Goal: Task Accomplishment & Management: Use online tool/utility

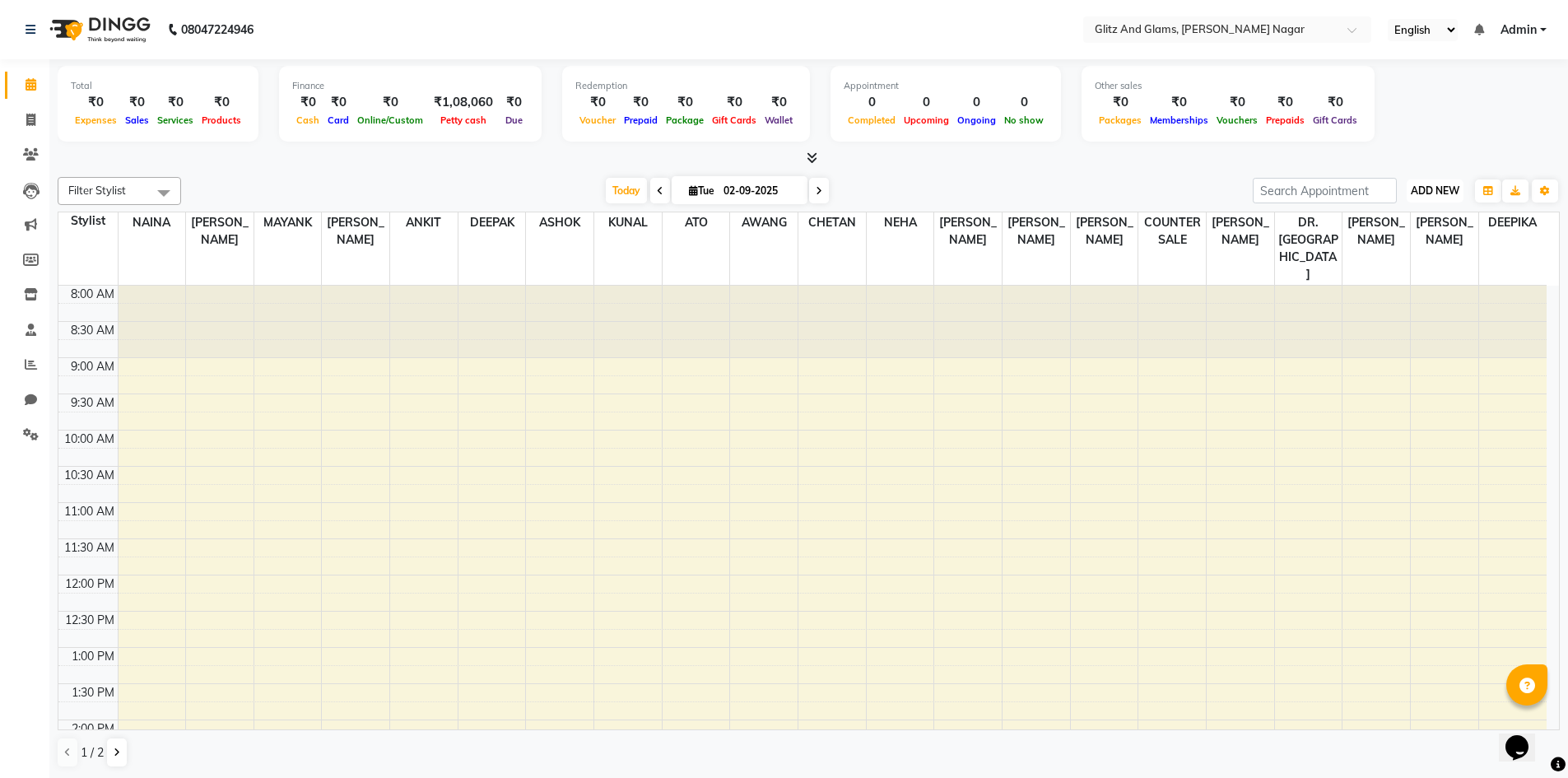
click at [1434, 191] on span "ADD NEW" at bounding box center [1434, 190] width 49 height 12
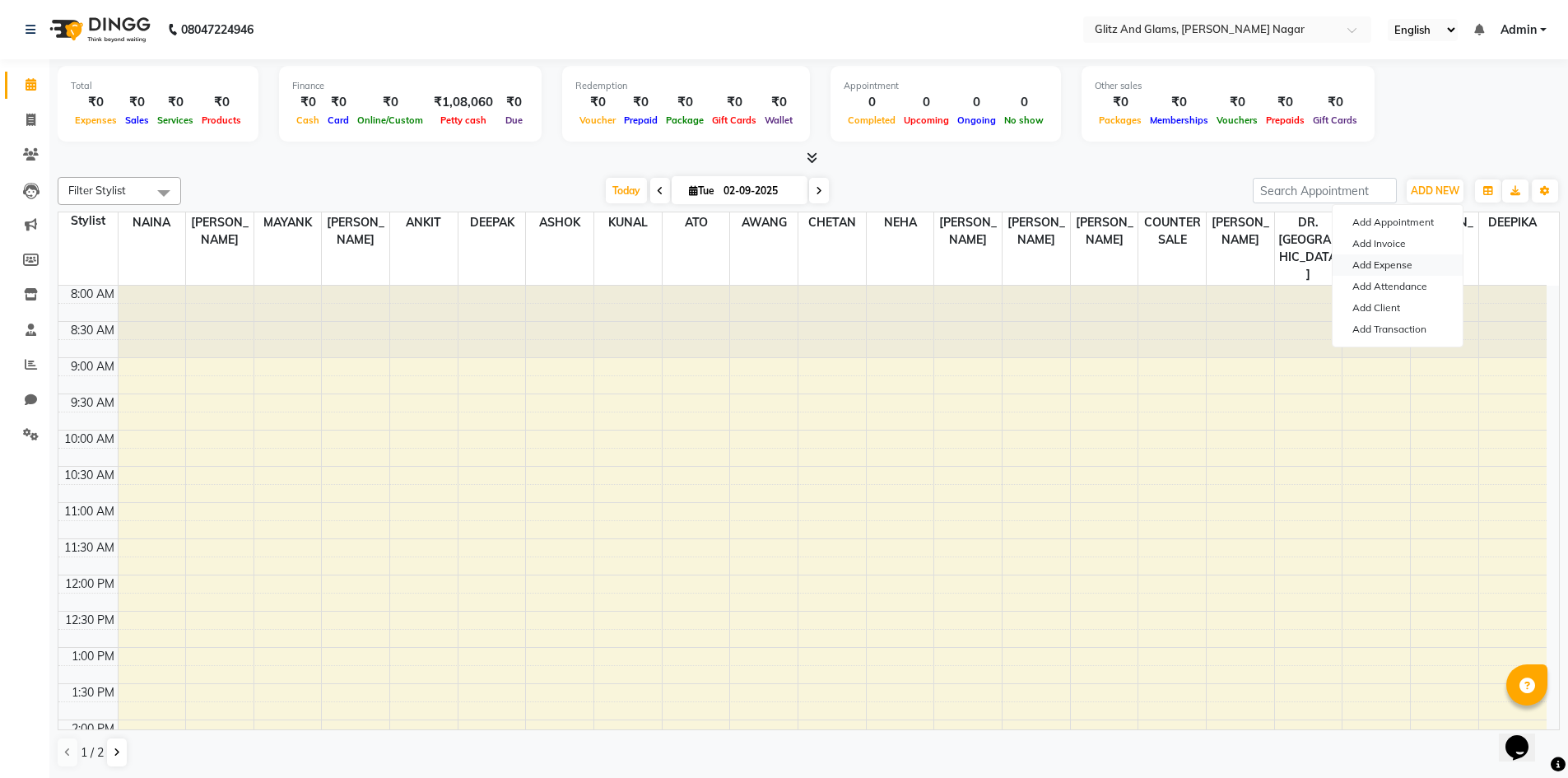
click at [1390, 262] on link "Add Expense" at bounding box center [1397, 265] width 130 height 21
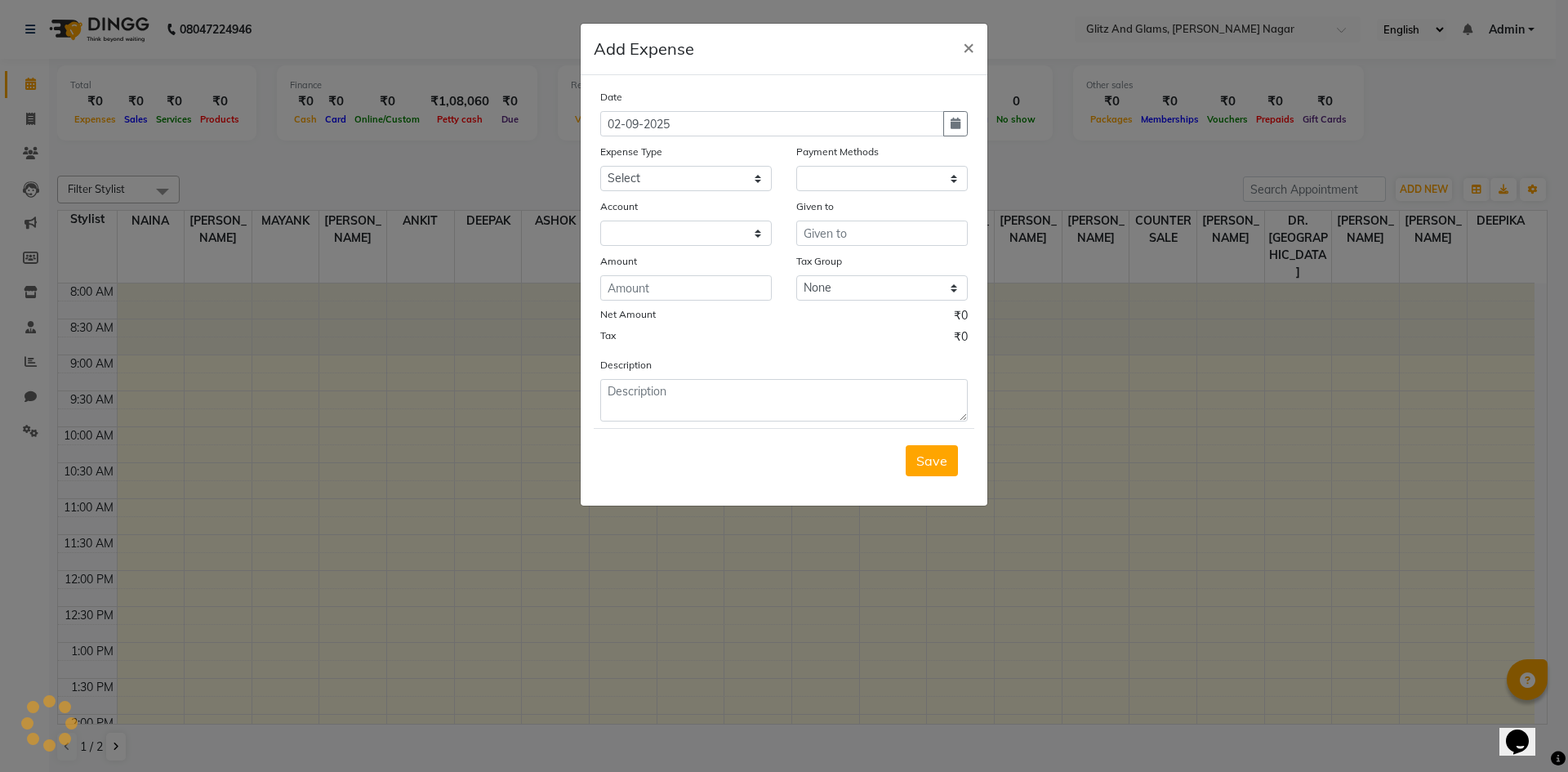
select select "1"
select select "7439"
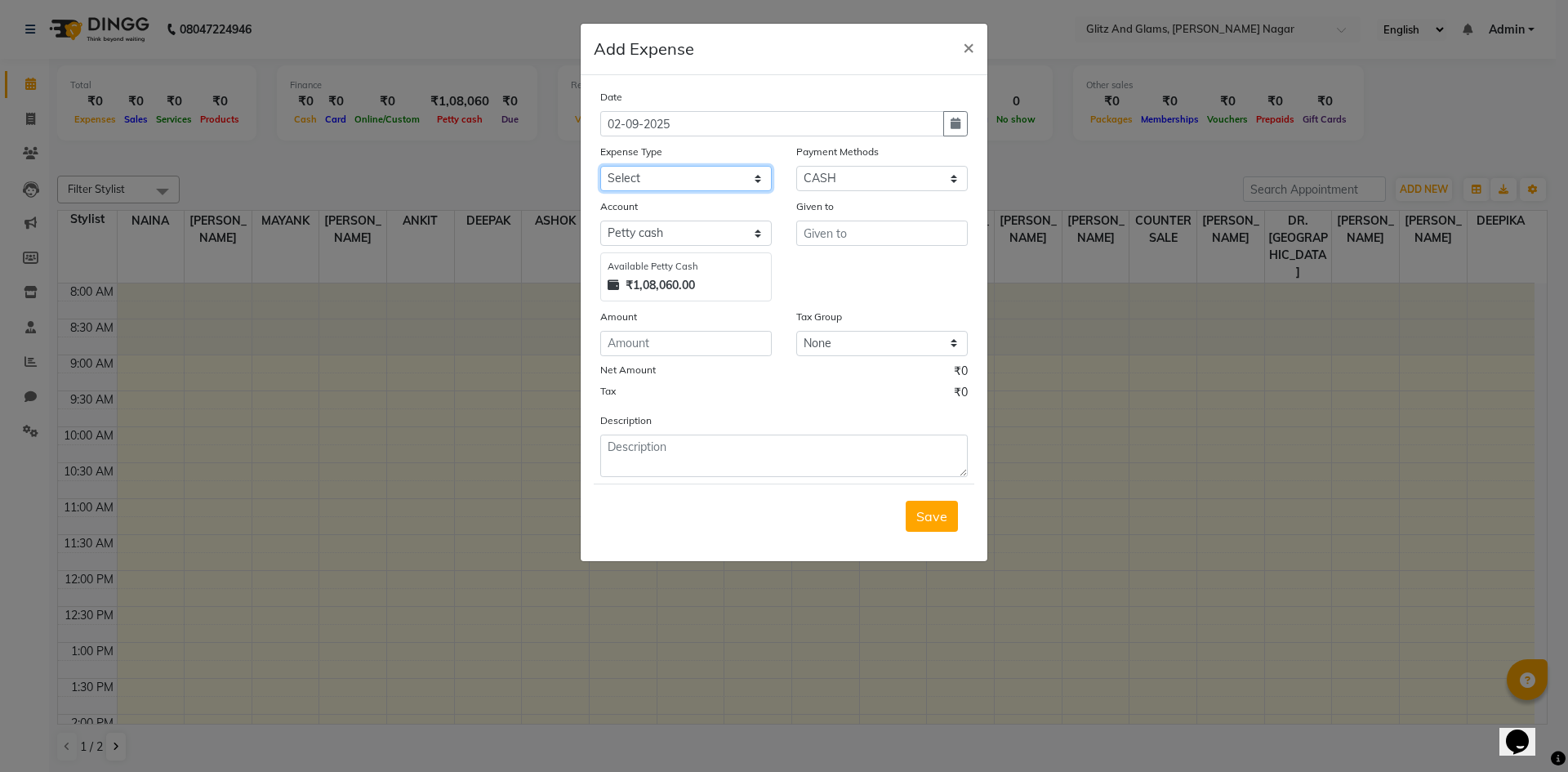
click at [669, 179] on select "Select Advance Salary Bank charges Car maintenance Cash transfer to bank Cash t…" at bounding box center [686, 178] width 172 height 26
select select "13"
click at [600, 166] on select "Select Advance Salary Bank charges Car maintenance Cash transfer to bank Cash t…" at bounding box center [686, 178] width 172 height 26
click at [835, 238] on input "text" at bounding box center [883, 233] width 172 height 26
type input "SANJAY"
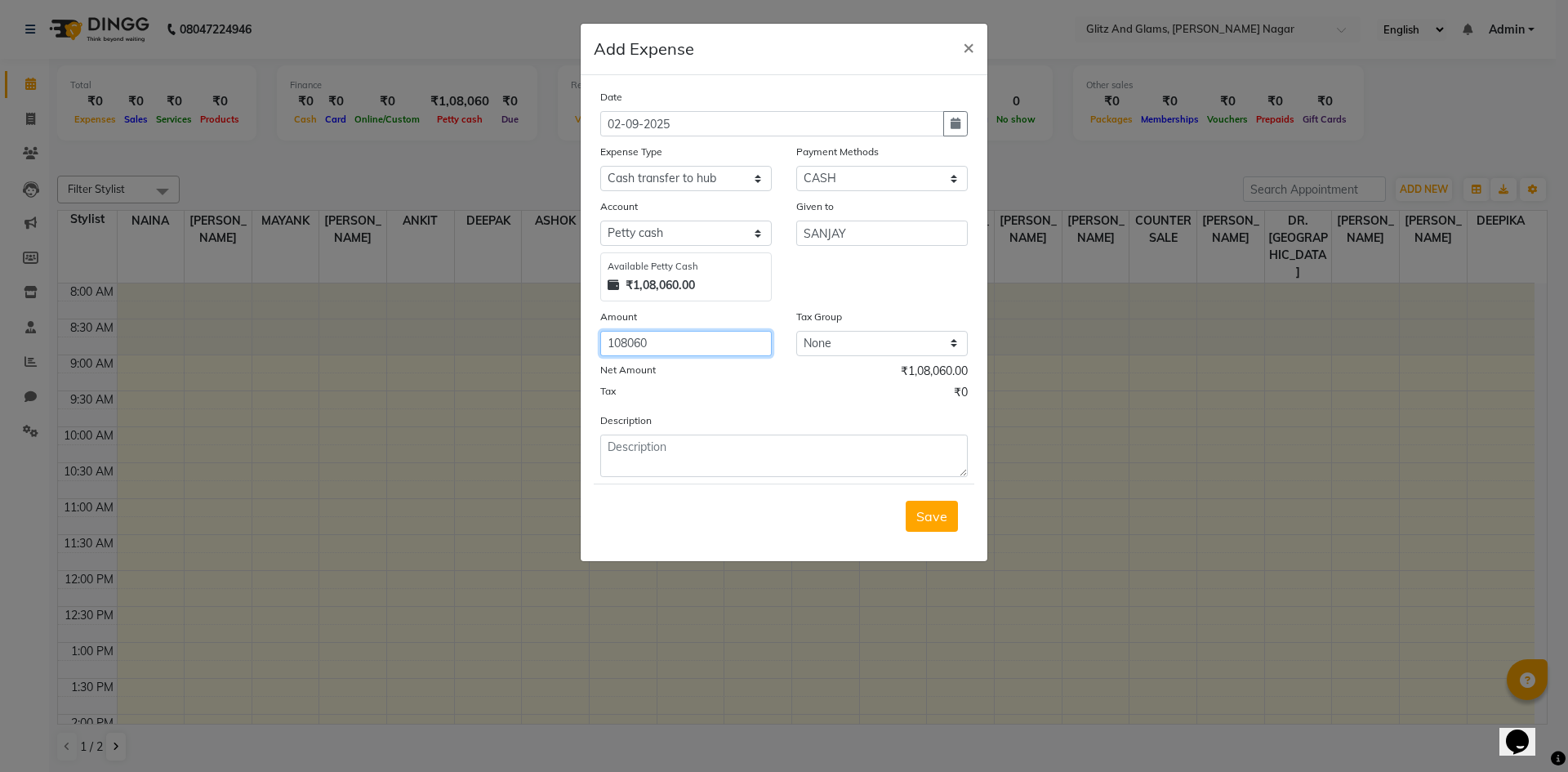
type input "108060"
click at [677, 452] on textarea at bounding box center [784, 456] width 368 height 42
type textarea "CASH HANDOVER TO [PERSON_NAME]"
click at [942, 522] on span "Save" at bounding box center [932, 516] width 31 height 16
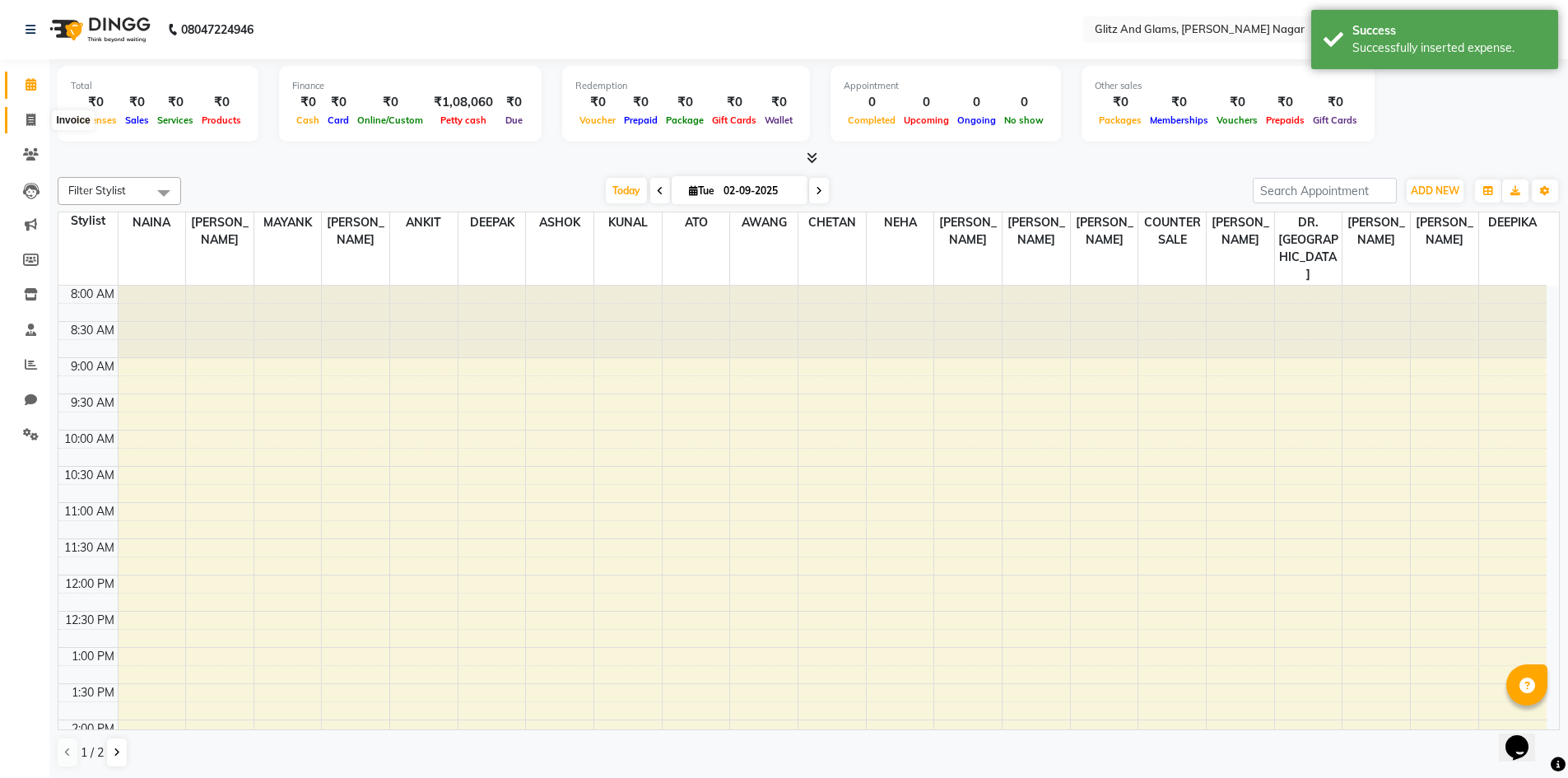
click at [27, 114] on icon at bounding box center [31, 119] width 9 height 12
select select "service"
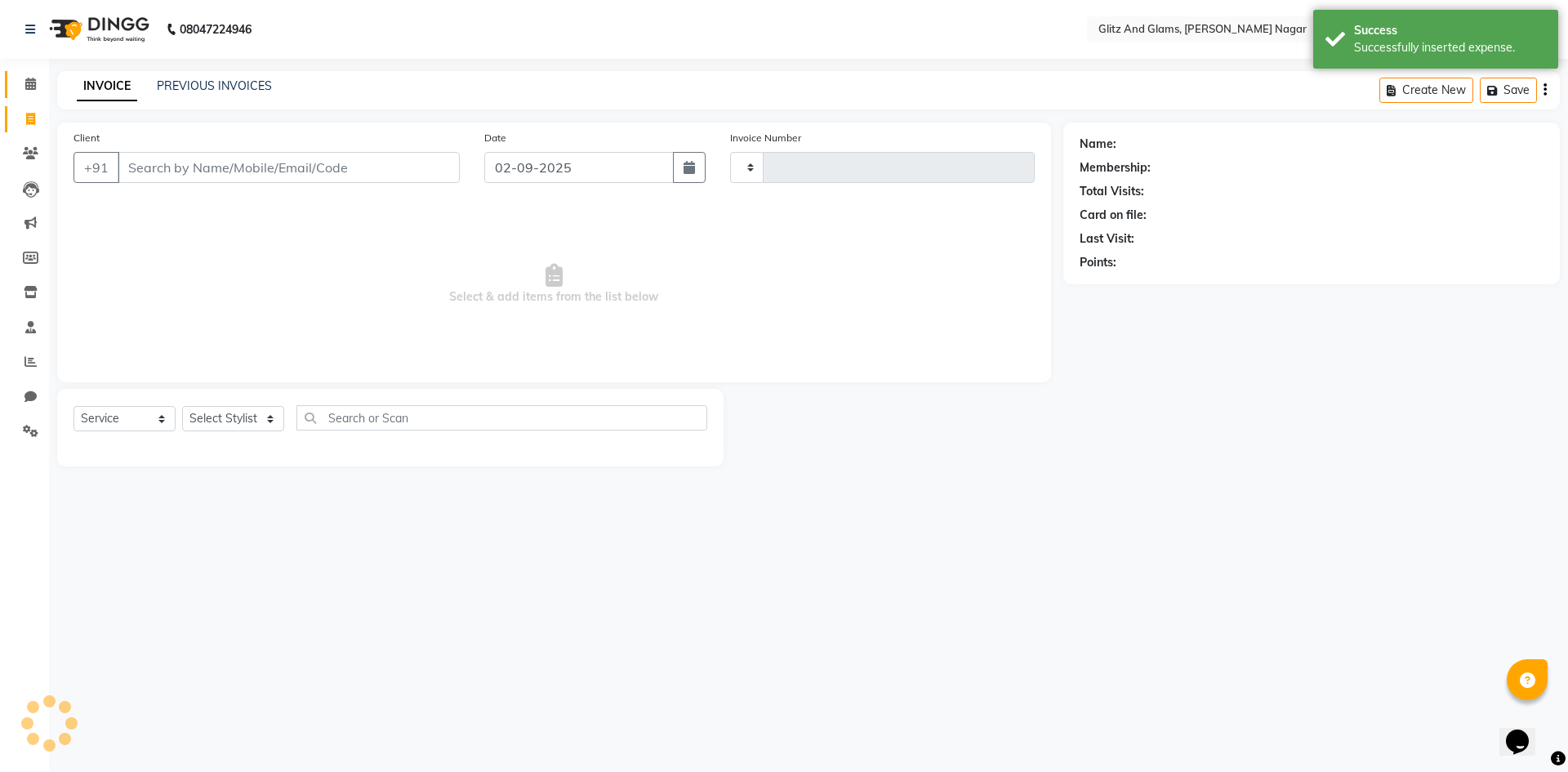
type input "1707"
select select "8316"
click at [26, 84] on icon at bounding box center [31, 83] width 11 height 12
